Goal: Find specific page/section: Find specific page/section

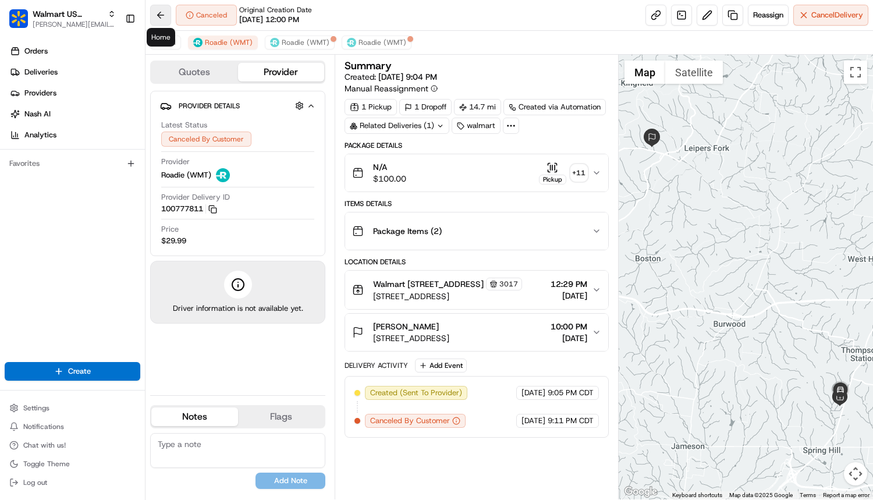
click at [161, 9] on button at bounding box center [160, 15] width 21 height 21
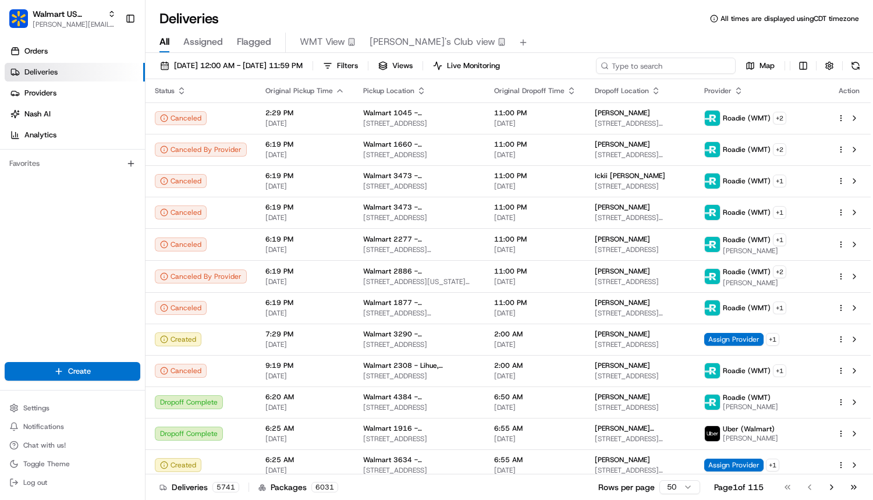
click at [684, 67] on input at bounding box center [666, 66] width 140 height 16
click at [358, 62] on span "Filters" at bounding box center [347, 66] width 21 height 10
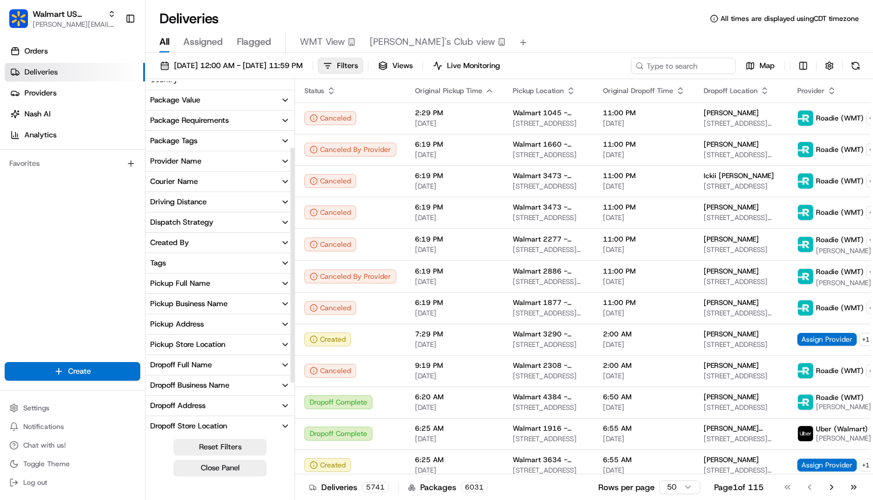
scroll to position [99, 0]
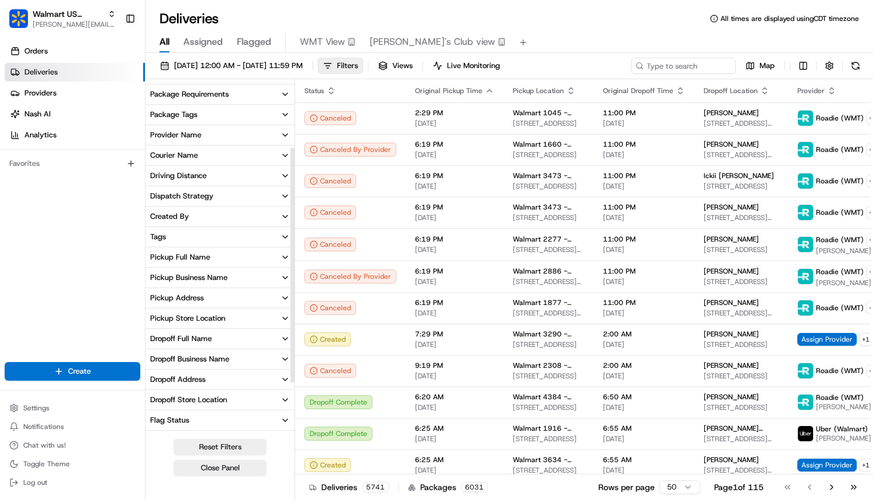
click at [190, 142] on button "Provider Name" at bounding box center [219, 135] width 149 height 20
click at [193, 158] on input at bounding box center [227, 156] width 130 height 19
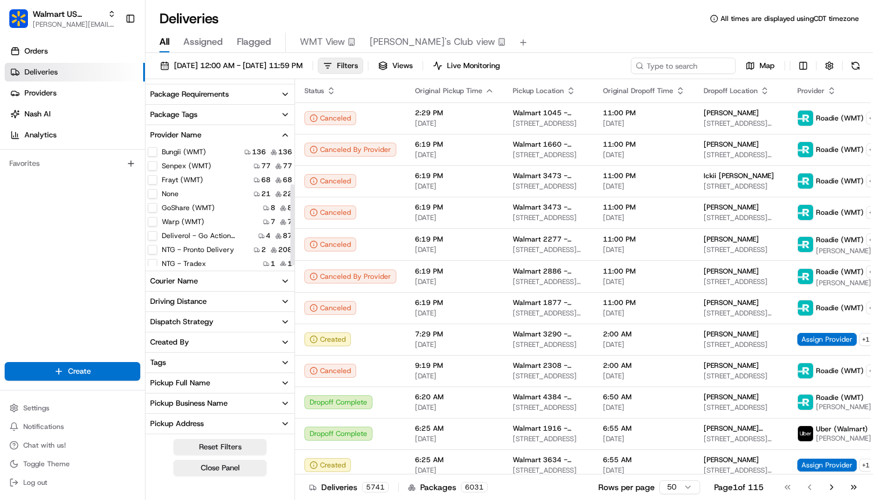
scroll to position [58, 0]
click at [154, 232] on Courier "Deliverol - Go Action Courier" at bounding box center [152, 229] width 9 height 9
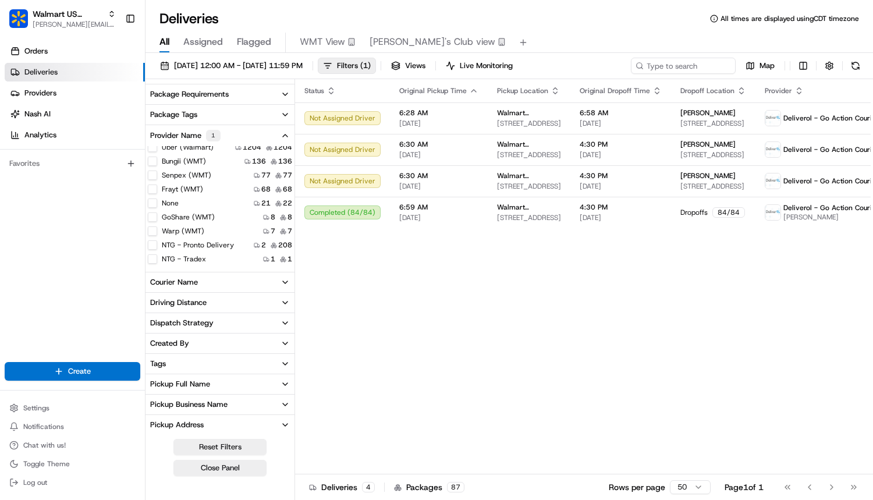
type \(WMT\) "on"
